Goal: Transaction & Acquisition: Purchase product/service

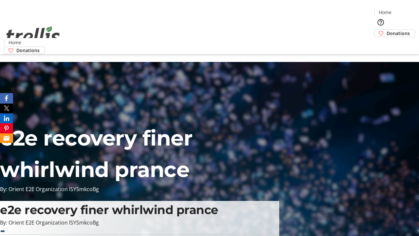
click at [386, 30] on span "Donations" at bounding box center [397, 33] width 23 height 7
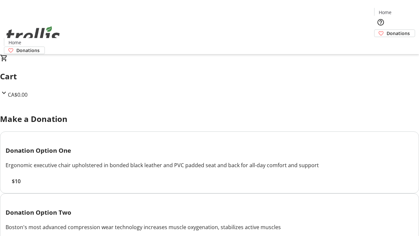
click at [21, 185] on span "$10" at bounding box center [16, 181] width 9 height 8
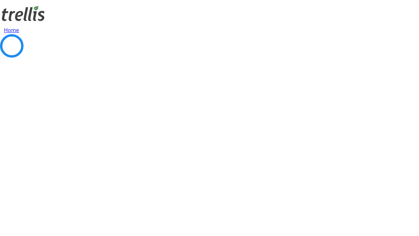
select select "CA"
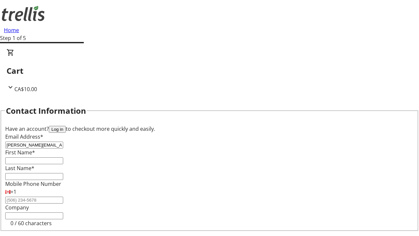
type input "[PERSON_NAME][EMAIL_ADDRESS][DOMAIN_NAME]"
type input "[PERSON_NAME]"
type input "Prosacco"
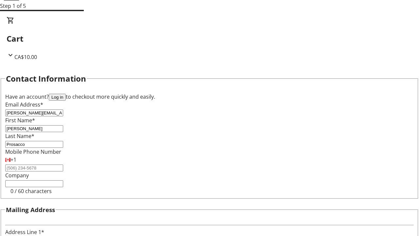
type input "[STREET_ADDRESS][PERSON_NAME]"
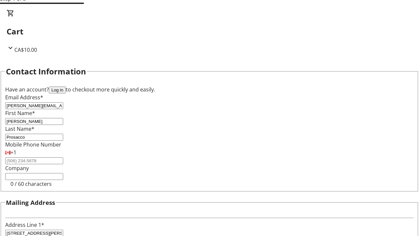
type input "Kelowna"
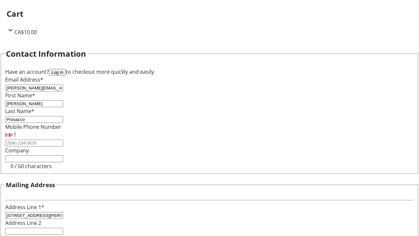
select select "BC"
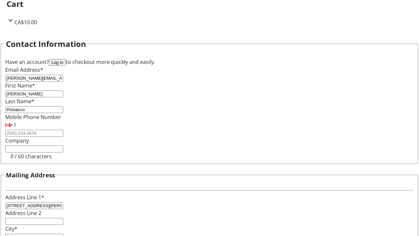
type input "Kelowna"
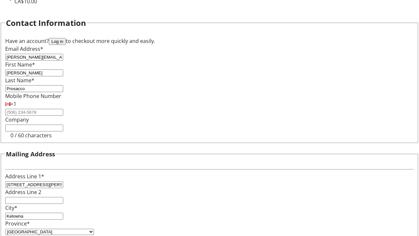
type input "V1Y 0C2"
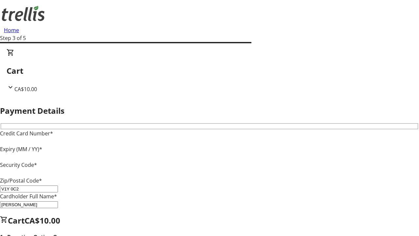
type input "V1Y 0C2"
